Goal: Check status: Check status

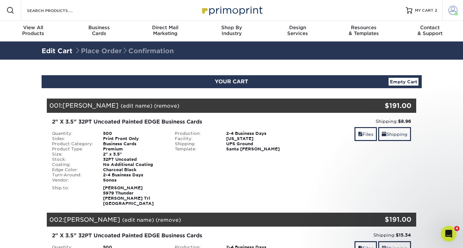
click at [454, 12] on span at bounding box center [452, 10] width 9 height 9
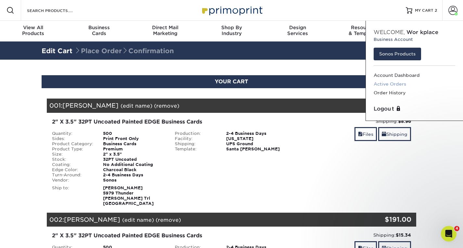
click at [401, 83] on link "Active Orders" at bounding box center [413, 84] width 81 height 9
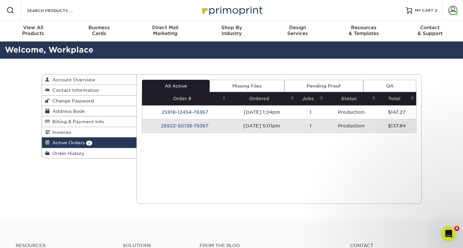
click at [102, 154] on link "Order History" at bounding box center [89, 153] width 95 height 10
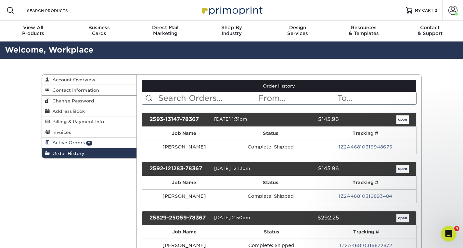
click at [98, 143] on link "Active Orders 2" at bounding box center [89, 143] width 95 height 10
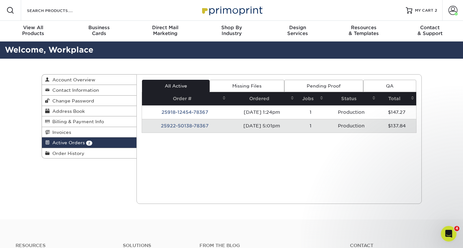
click at [196, 127] on td "25922-50138-78367" at bounding box center [185, 126] width 86 height 14
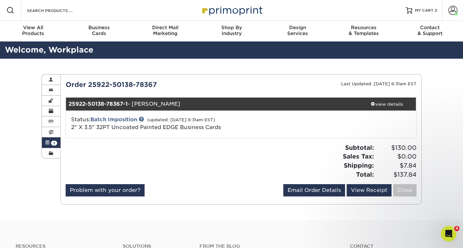
click at [51, 146] on link "Active Orders 2" at bounding box center [51, 143] width 19 height 10
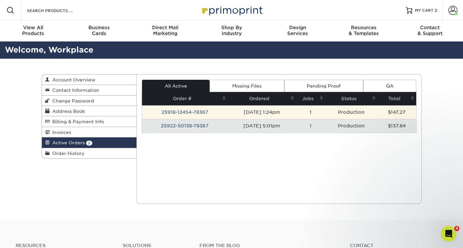
click at [164, 112] on td "25918-12454-78367" at bounding box center [185, 113] width 86 height 14
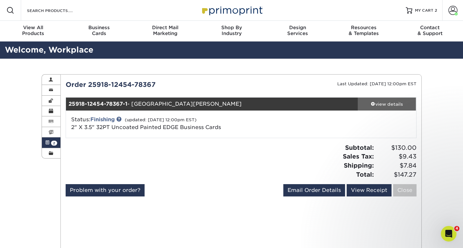
click at [389, 104] on div "view details" at bounding box center [386, 104] width 58 height 6
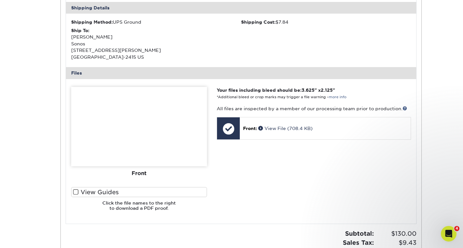
scroll to position [227, 0]
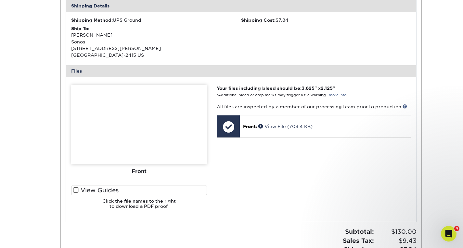
click at [167, 141] on img at bounding box center [139, 125] width 136 height 80
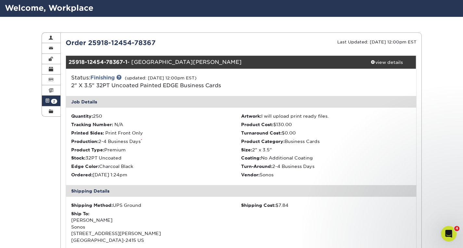
scroll to position [32, 0]
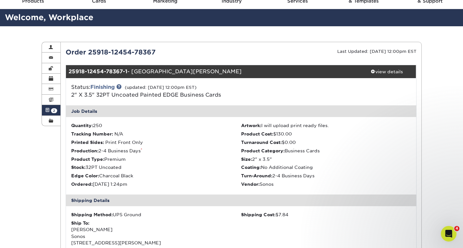
click at [54, 110] on span "2" at bounding box center [54, 110] width 6 height 5
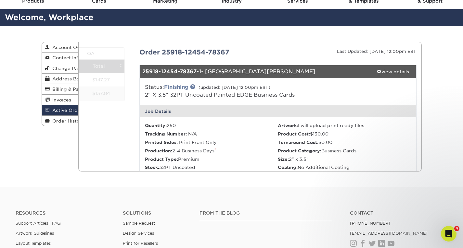
scroll to position [0, 0]
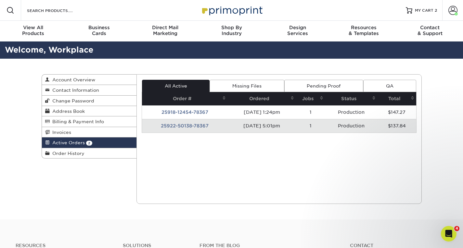
click at [189, 125] on td "25922-50138-78367" at bounding box center [185, 126] width 86 height 14
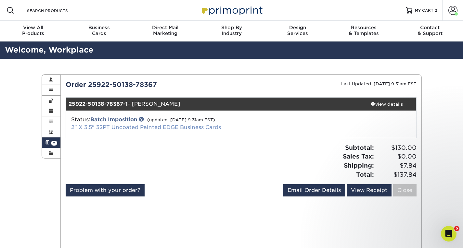
click at [176, 126] on link "2" X 3.5" 32PT Uncoated Painted EDGE Business Cards" at bounding box center [146, 127] width 150 height 6
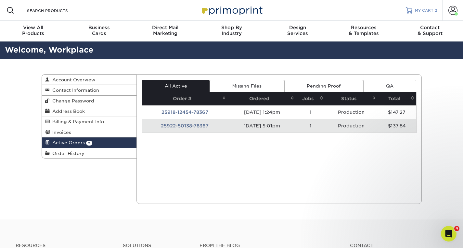
click at [420, 11] on span "MY CART" at bounding box center [424, 11] width 19 height 6
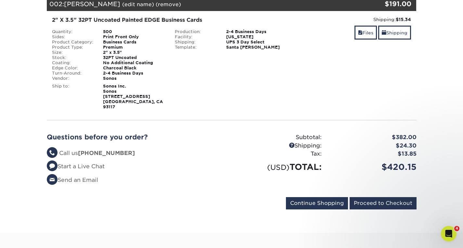
scroll to position [227, 0]
